Goal: Transaction & Acquisition: Purchase product/service

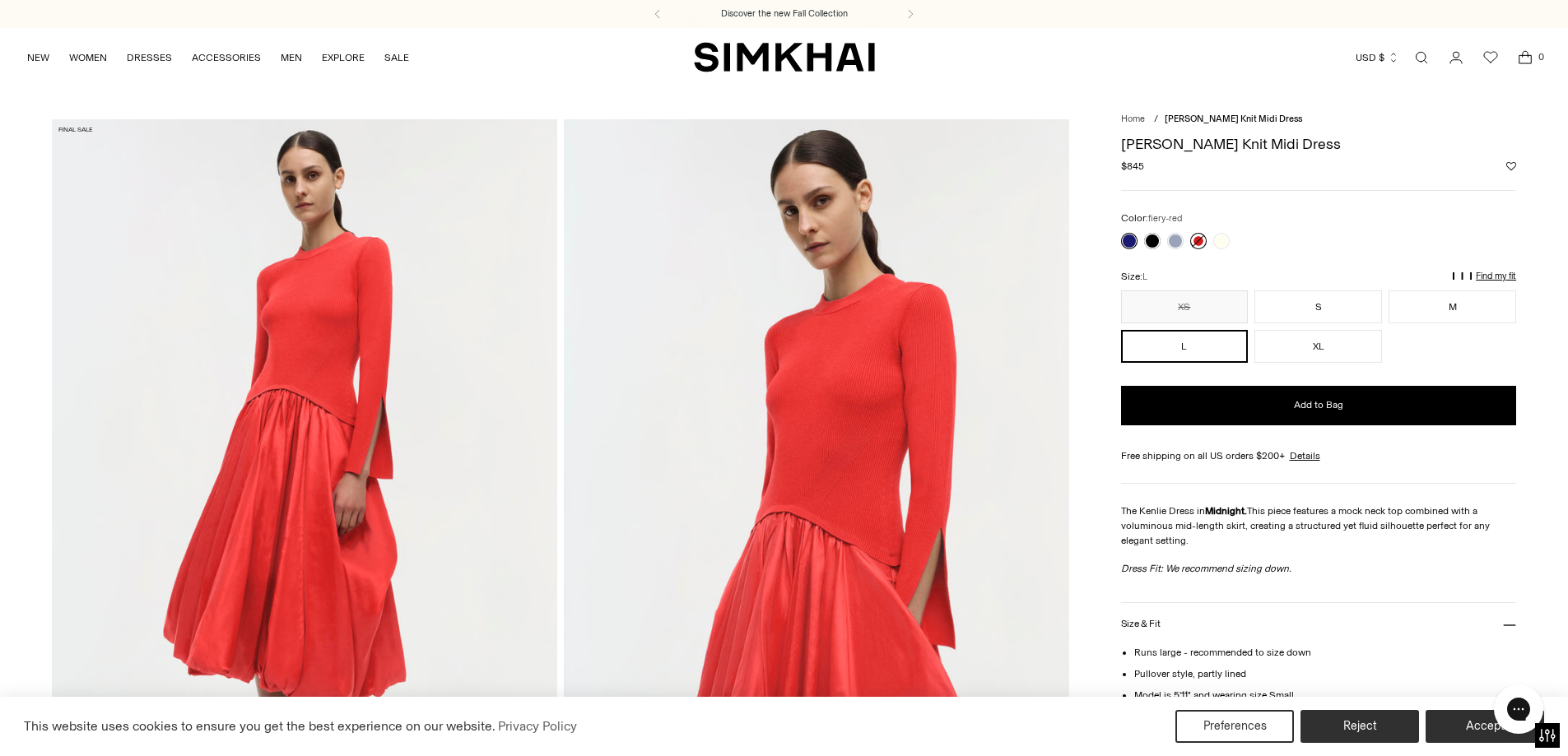
click at [1197, 239] on link at bounding box center [1198, 241] width 16 height 16
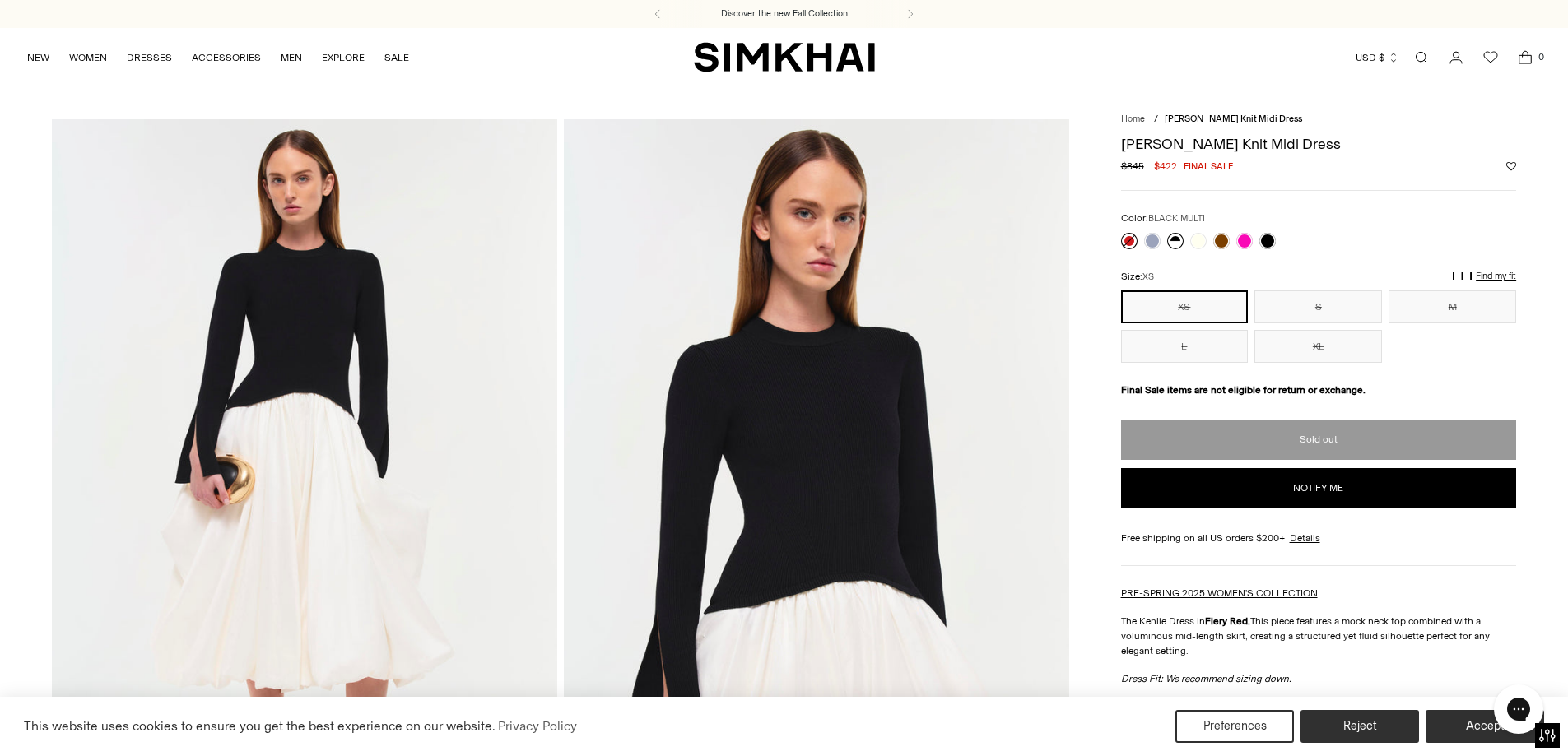
click at [1174, 243] on link at bounding box center [1175, 241] width 16 height 16
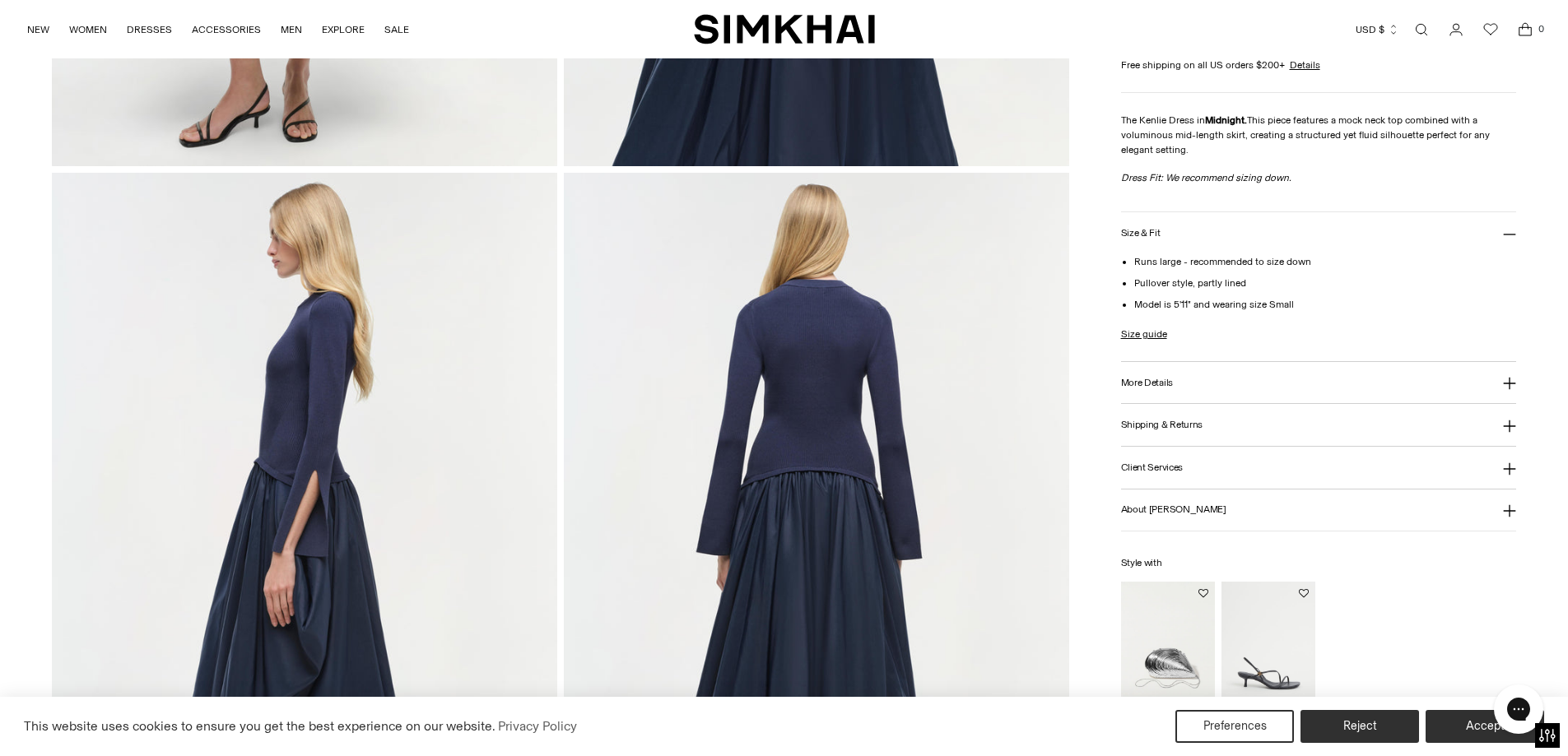
scroll to position [741, 0]
